Goal: Information Seeking & Learning: Learn about a topic

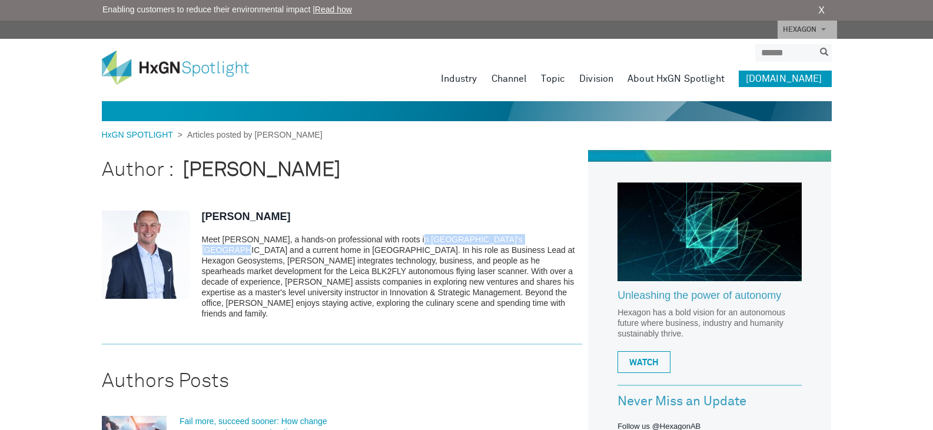
drag, startPoint x: 404, startPoint y: 239, endPoint x: 525, endPoint y: 240, distance: 121.2
click at [525, 240] on p "Meet [PERSON_NAME], a hands-on professional with roots in [GEOGRAPHIC_DATA]'s […" at bounding box center [392, 276] width 381 height 85
click at [292, 259] on p "Meet [PERSON_NAME], a hands-on professional with roots in [GEOGRAPHIC_DATA]'s […" at bounding box center [392, 276] width 381 height 85
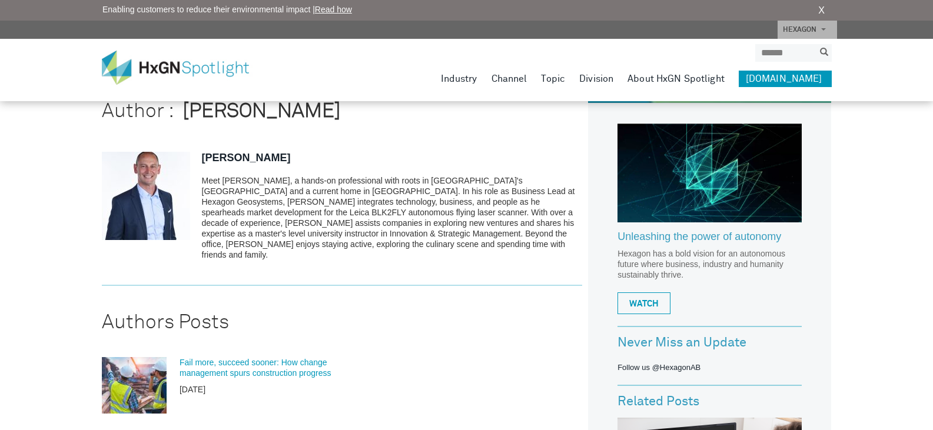
scroll to position [177, 0]
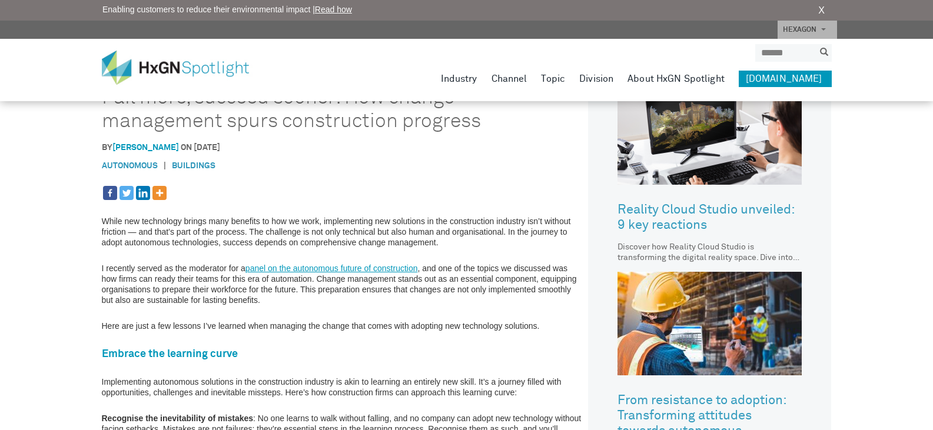
scroll to position [588, 0]
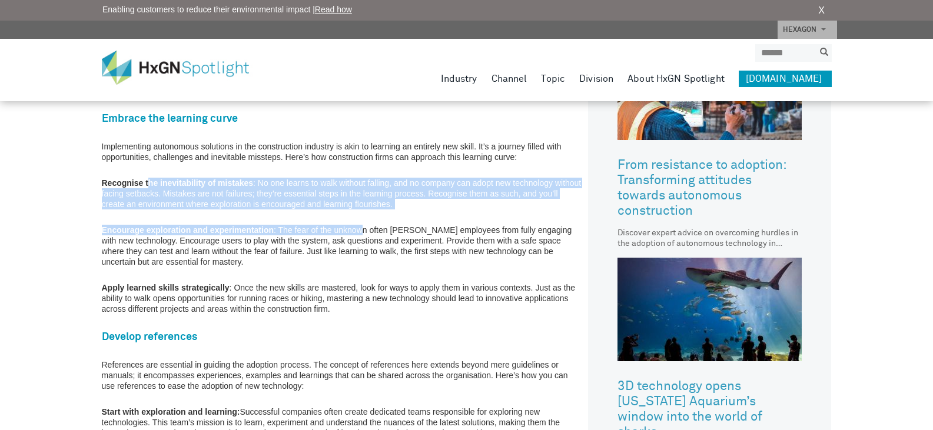
drag, startPoint x: 149, startPoint y: 186, endPoint x: 368, endPoint y: 234, distance: 223.5
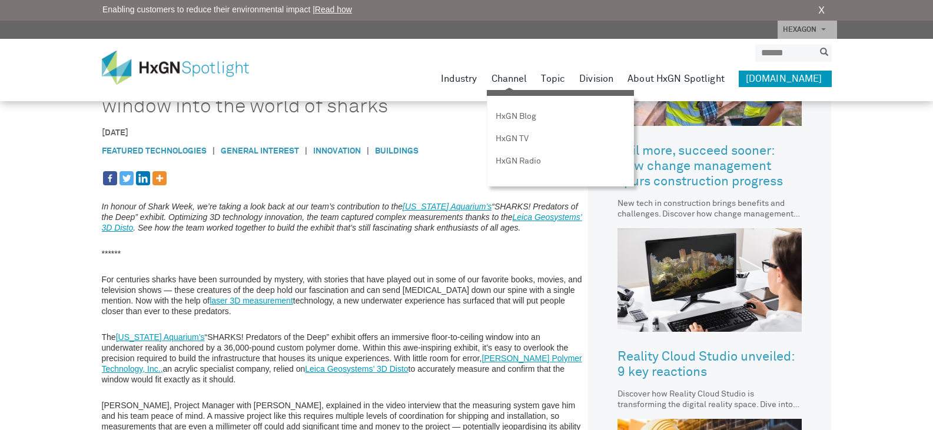
scroll to position [353, 0]
